Goal: Information Seeking & Learning: Learn about a topic

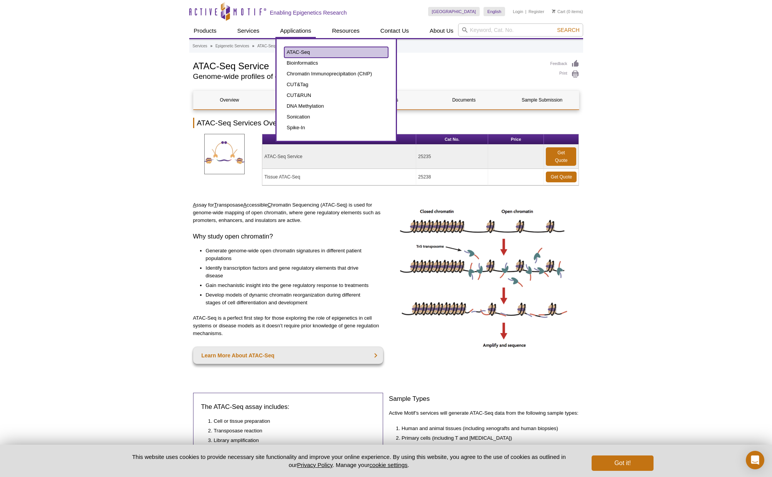
click at [295, 51] on link "ATAC-Seq" at bounding box center [336, 52] width 104 height 11
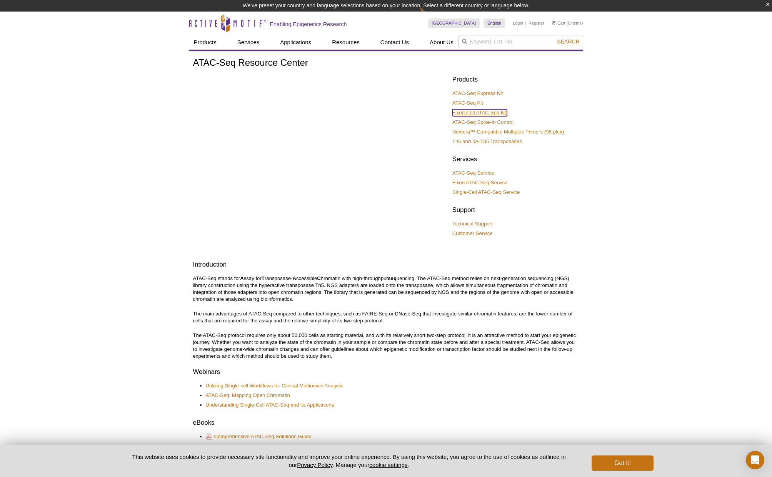
click at [472, 115] on link "Fixed Cell ATAC-Seq Kit" at bounding box center [480, 112] width 55 height 7
